Goal: Information Seeking & Learning: Learn about a topic

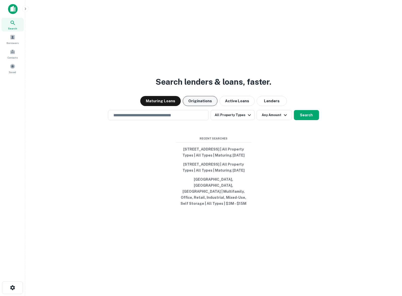
click at [199, 100] on button "Originations" at bounding box center [200, 101] width 35 height 10
click at [160, 118] on div "​" at bounding box center [158, 115] width 101 height 10
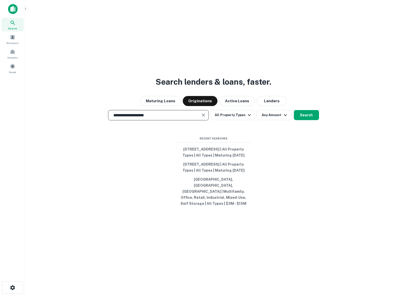
type input "**********"
click at [300, 108] on div "**********" at bounding box center [213, 160] width 369 height 296
click at [310, 117] on button "Search" at bounding box center [306, 115] width 25 height 10
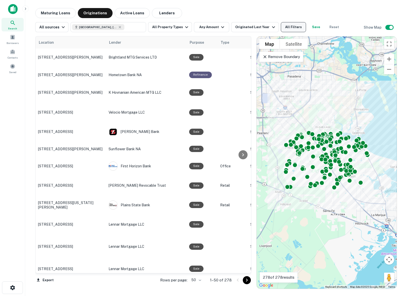
click at [287, 27] on button "All Filters" at bounding box center [293, 27] width 25 height 10
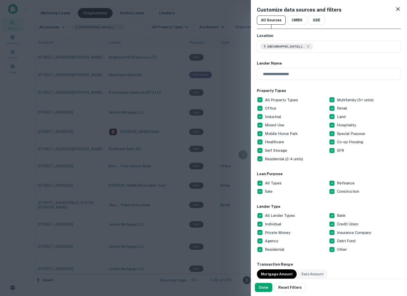
click at [219, 12] on div at bounding box center [203, 148] width 407 height 296
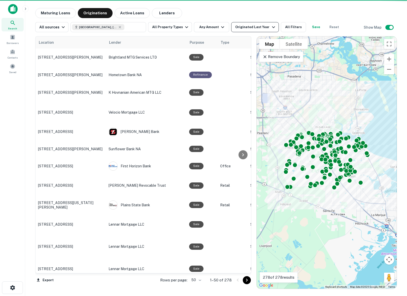
click at [257, 26] on div "Originated Last Year" at bounding box center [255, 27] width 41 height 6
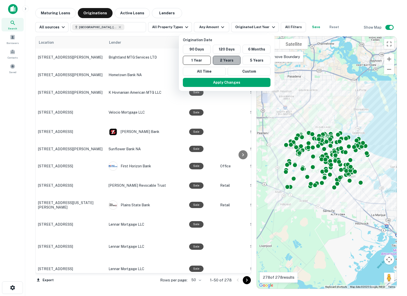
click at [232, 61] on button "2 Years" at bounding box center [227, 60] width 28 height 9
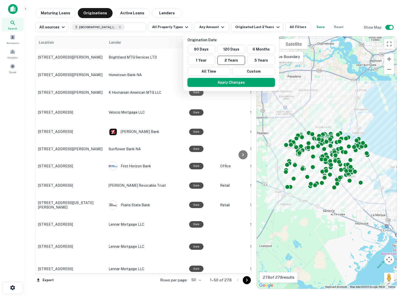
click at [290, 15] on div at bounding box center [203, 148] width 407 height 296
click at [312, 28] on div at bounding box center [203, 148] width 407 height 296
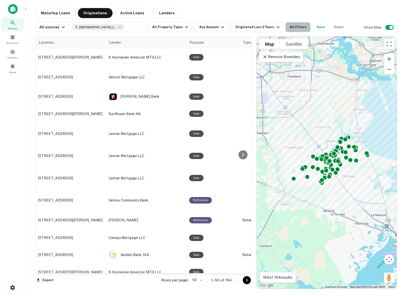
click at [297, 28] on button "All Filters" at bounding box center [297, 27] width 25 height 10
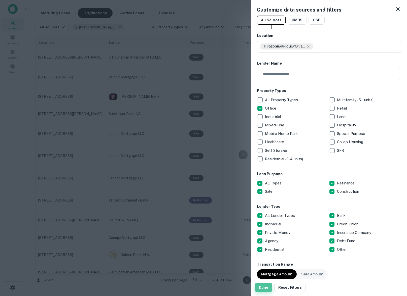
click at [259, 286] on button "Done" at bounding box center [263, 287] width 17 height 9
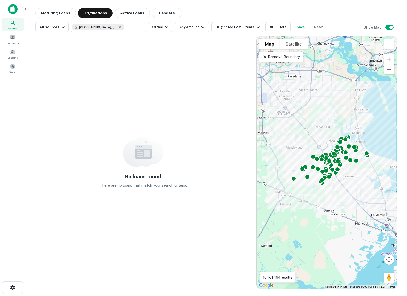
click at [326, 12] on div "Maturing Loans Originations Active Loans Lenders" at bounding box center [215, 13] width 361 height 10
click at [183, 27] on button "Any Amount" at bounding box center [191, 27] width 35 height 10
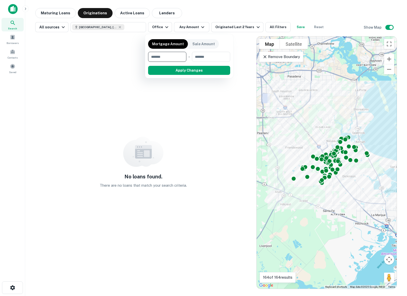
click at [205, 13] on div at bounding box center [203, 148] width 407 height 296
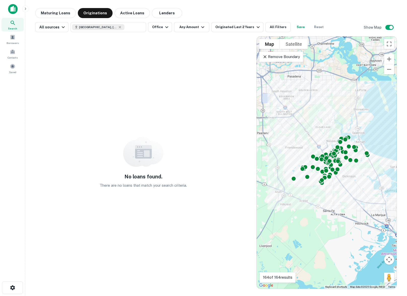
click at [292, 62] on div "To activate drag with keyboard, press Alt + Enter. Once in keyboard drag state,…" at bounding box center [326, 162] width 140 height 253
click at [279, 58] on p "Remove Boundary" at bounding box center [280, 57] width 37 height 6
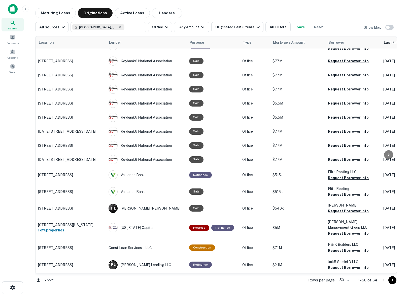
scroll to position [660, 0]
click at [393, 282] on icon "Go to next page" at bounding box center [392, 281] width 6 height 6
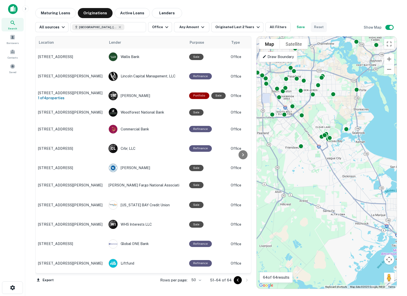
click at [313, 28] on button "Reset" at bounding box center [318, 27] width 16 height 10
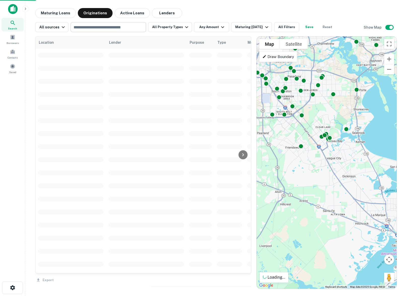
click at [109, 27] on input "text" at bounding box center [108, 27] width 72 height 7
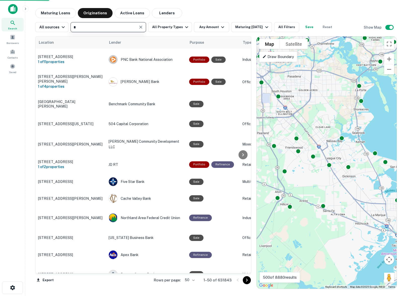
type input "*"
type input "**********"
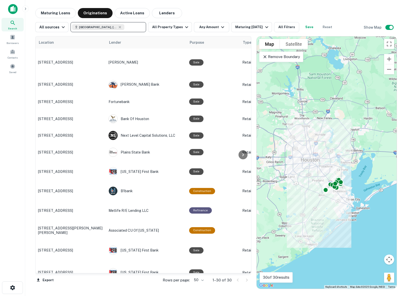
click at [279, 59] on p "Remove Boundary" at bounding box center [280, 57] width 37 height 6
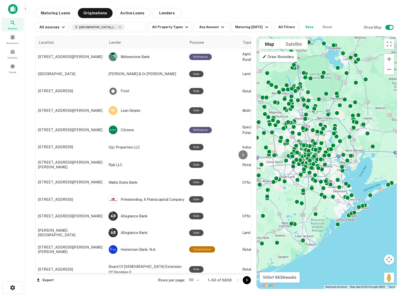
click at [282, 59] on p "Draw Boundary" at bounding box center [277, 57] width 31 height 6
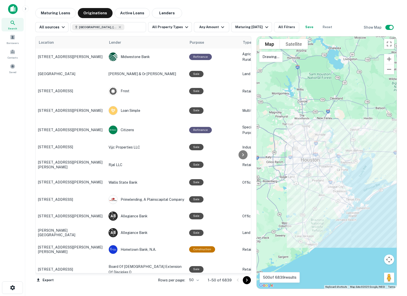
drag, startPoint x: 345, startPoint y: 173, endPoint x: 345, endPoint y: 177, distance: 4.5
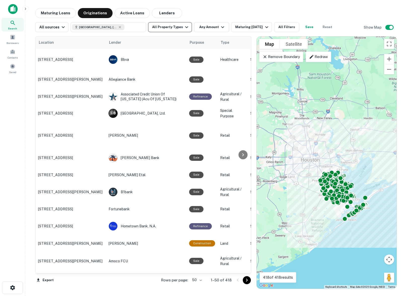
click at [172, 28] on button "All Property Types" at bounding box center [170, 27] width 44 height 10
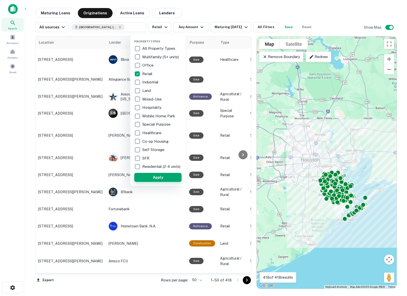
click at [168, 179] on button "Apply" at bounding box center [157, 177] width 47 height 9
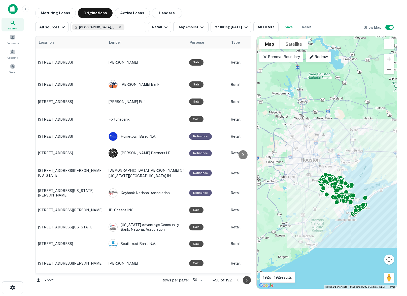
click at [247, 279] on icon "Go to next page" at bounding box center [247, 281] width 6 height 6
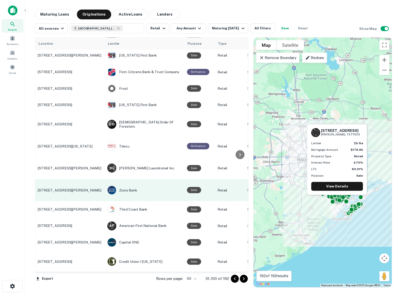
scroll to position [604, 0]
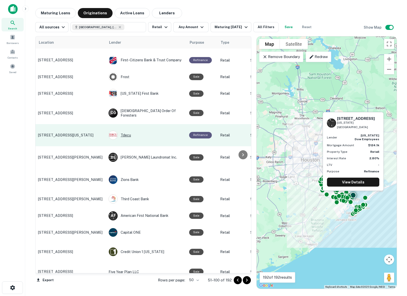
click at [123, 131] on div "Tdecu" at bounding box center [145, 135] width 75 height 9
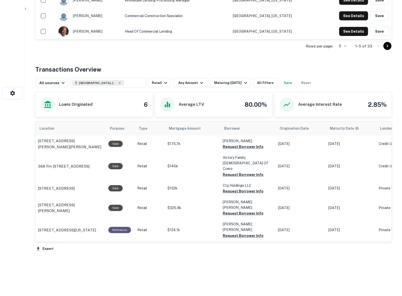
scroll to position [199, 0]
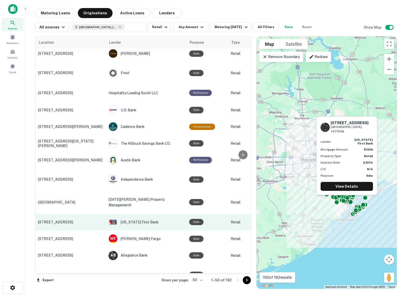
scroll to position [661, 0]
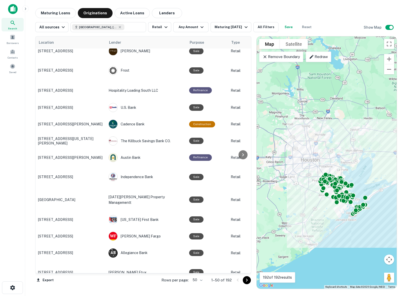
click at [249, 284] on div at bounding box center [241, 281] width 17 height 8
click at [246, 281] on icon "Go to next page" at bounding box center [247, 281] width 6 height 6
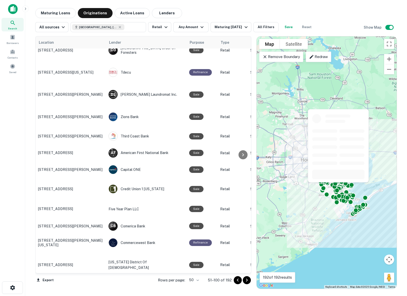
scroll to position [669, 0]
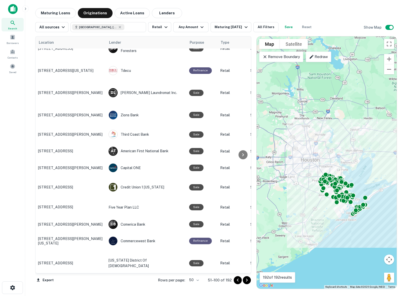
click at [249, 283] on icon "Go to next page" at bounding box center [247, 281] width 6 height 6
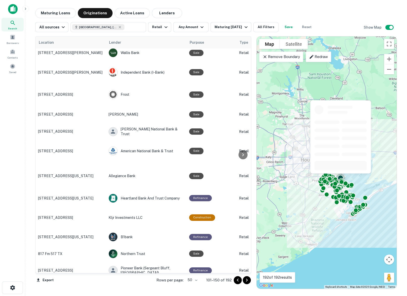
scroll to position [126, 0]
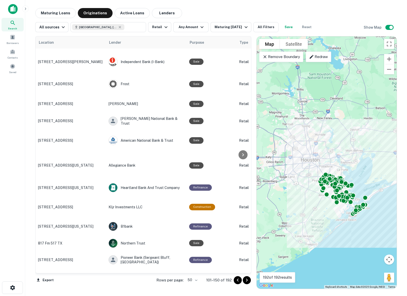
drag, startPoint x: 247, startPoint y: 280, endPoint x: 247, endPoint y: 276, distance: 3.3
click at [247, 279] on icon "Go to next page" at bounding box center [247, 281] width 6 height 6
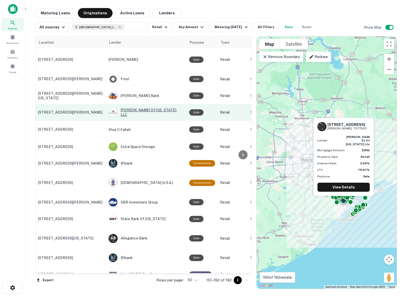
click at [137, 109] on div "[PERSON_NAME] Of [US_STATE], LLC" at bounding box center [145, 112] width 75 height 9
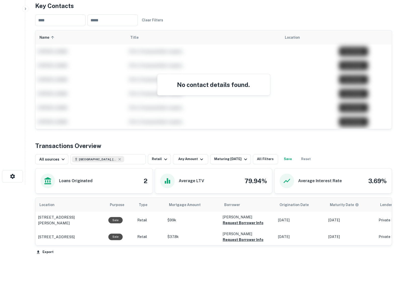
scroll to position [119, 0]
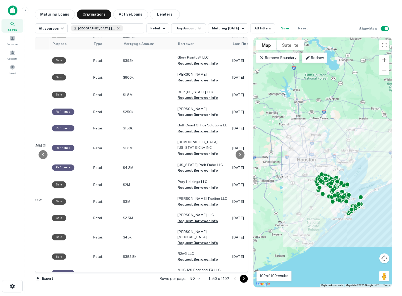
scroll to position [25, 137]
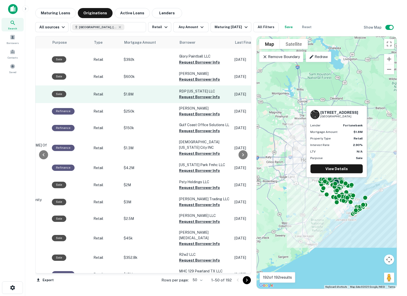
click at [111, 92] on p "Retail" at bounding box center [105, 95] width 25 height 6
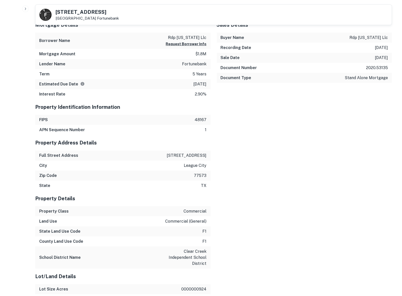
scroll to position [302, 0]
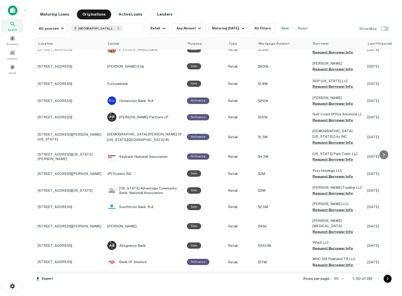
scroll to position [32, 0]
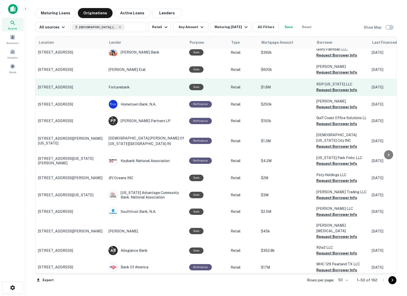
click at [115, 85] on p "Fortunebank" at bounding box center [145, 88] width 75 height 6
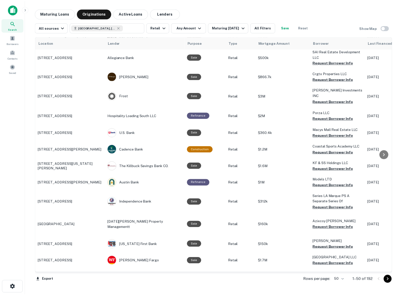
scroll to position [661, 0]
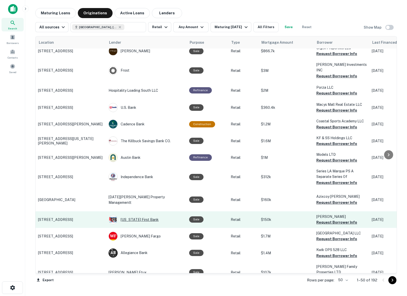
click at [129, 215] on div "[US_STATE] First Bank" at bounding box center [145, 219] width 75 height 9
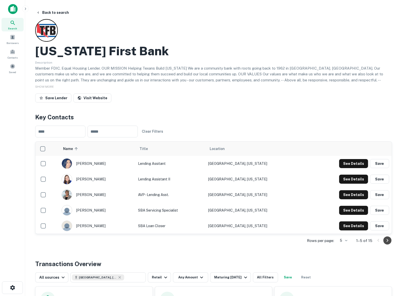
click at [390, 241] on icon "Go to next page" at bounding box center [388, 241] width 6 height 6
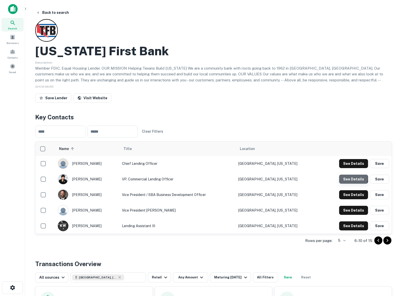
click at [351, 168] on button "See Details" at bounding box center [353, 163] width 29 height 9
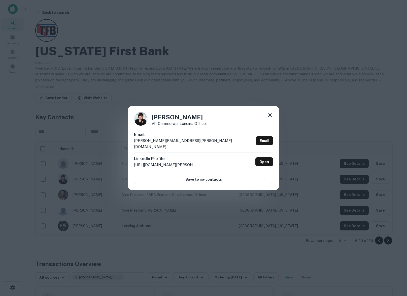
click at [269, 117] on icon at bounding box center [270, 115] width 6 height 6
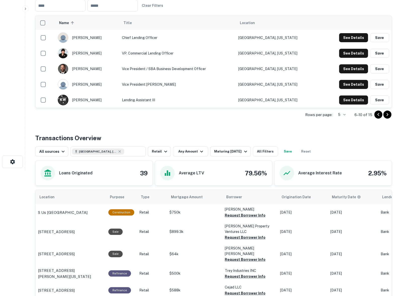
scroll to position [151, 0]
